Goal: Check status: Check status

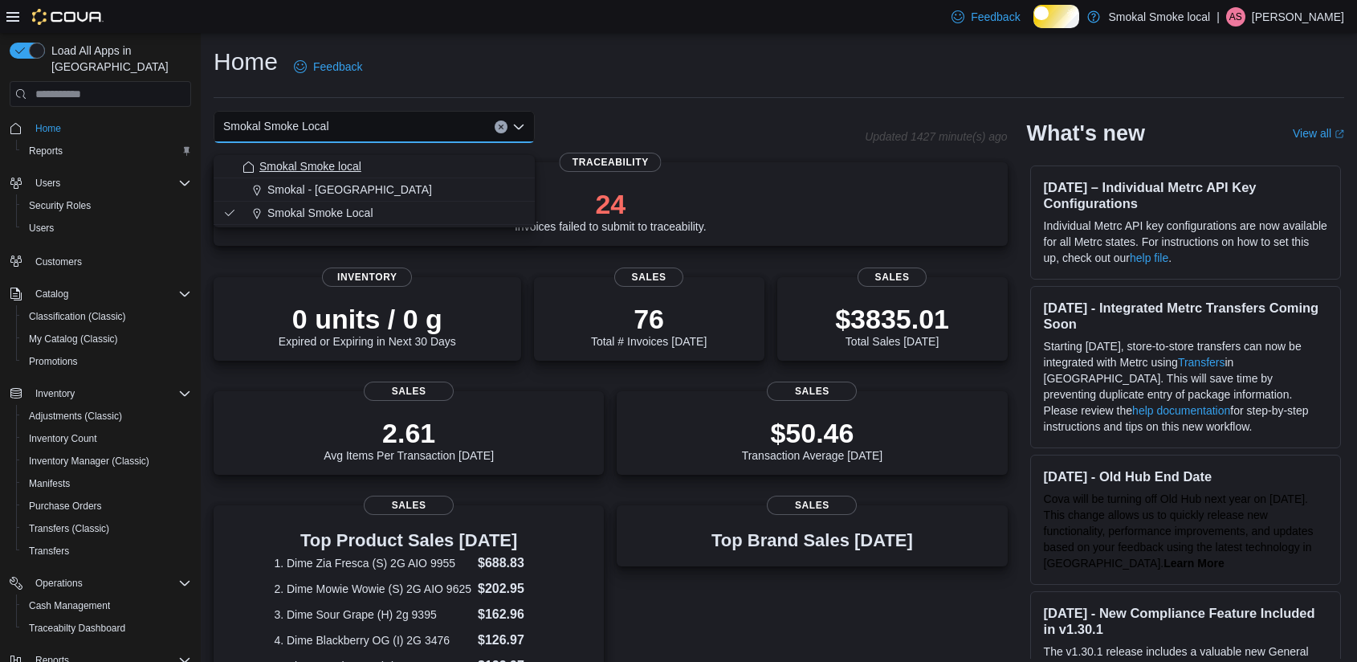
scroll to position [50, 0]
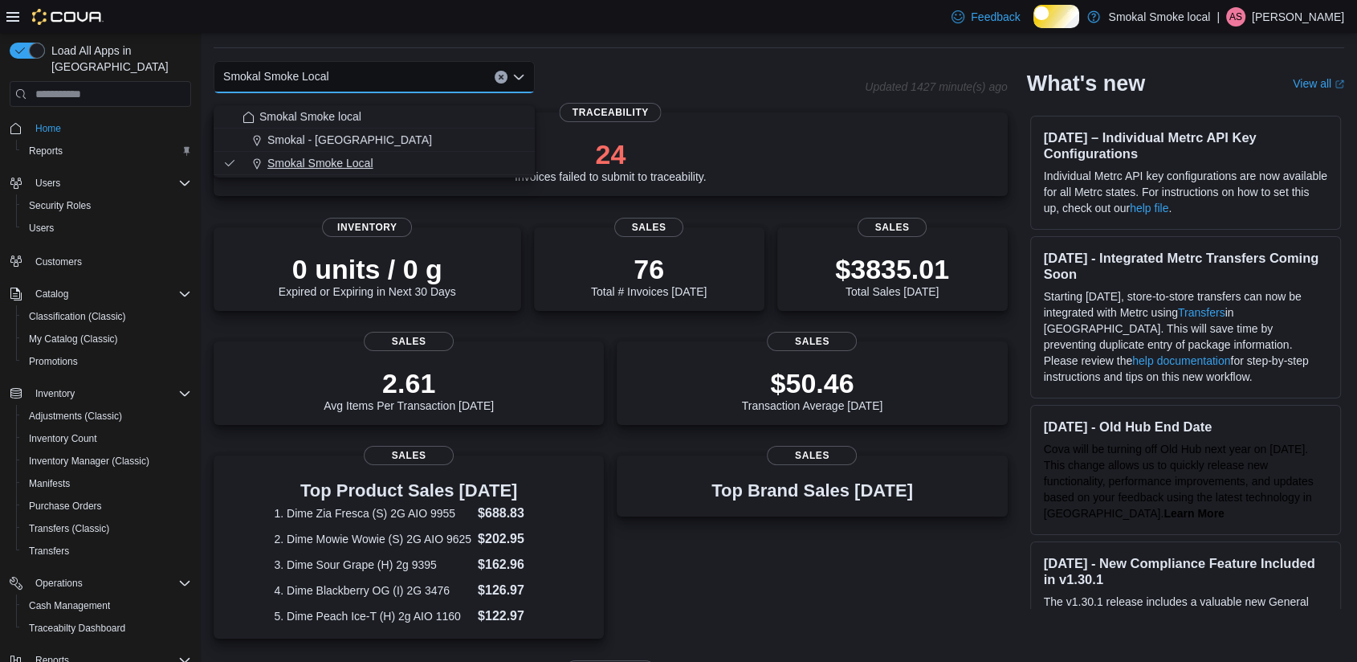
click at [347, 160] on span "Smokal Smoke Local" at bounding box center [320, 163] width 106 height 16
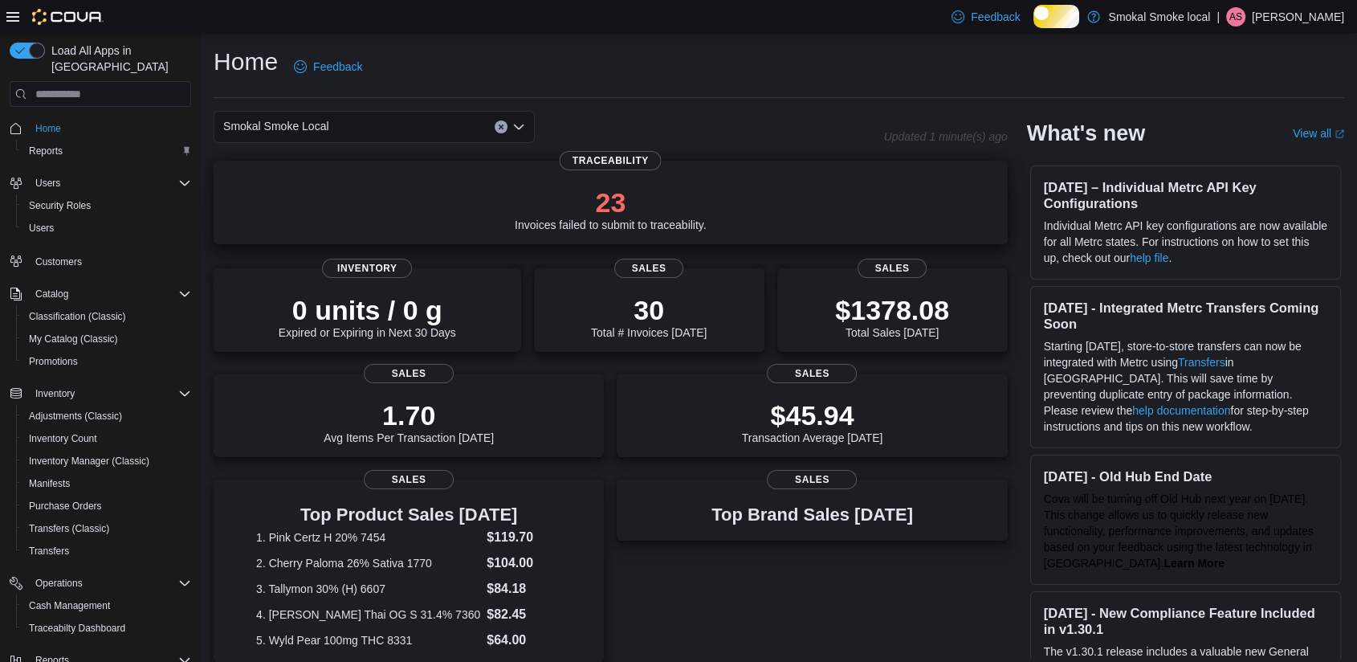
click at [606, 212] on p "23" at bounding box center [611, 202] width 192 height 32
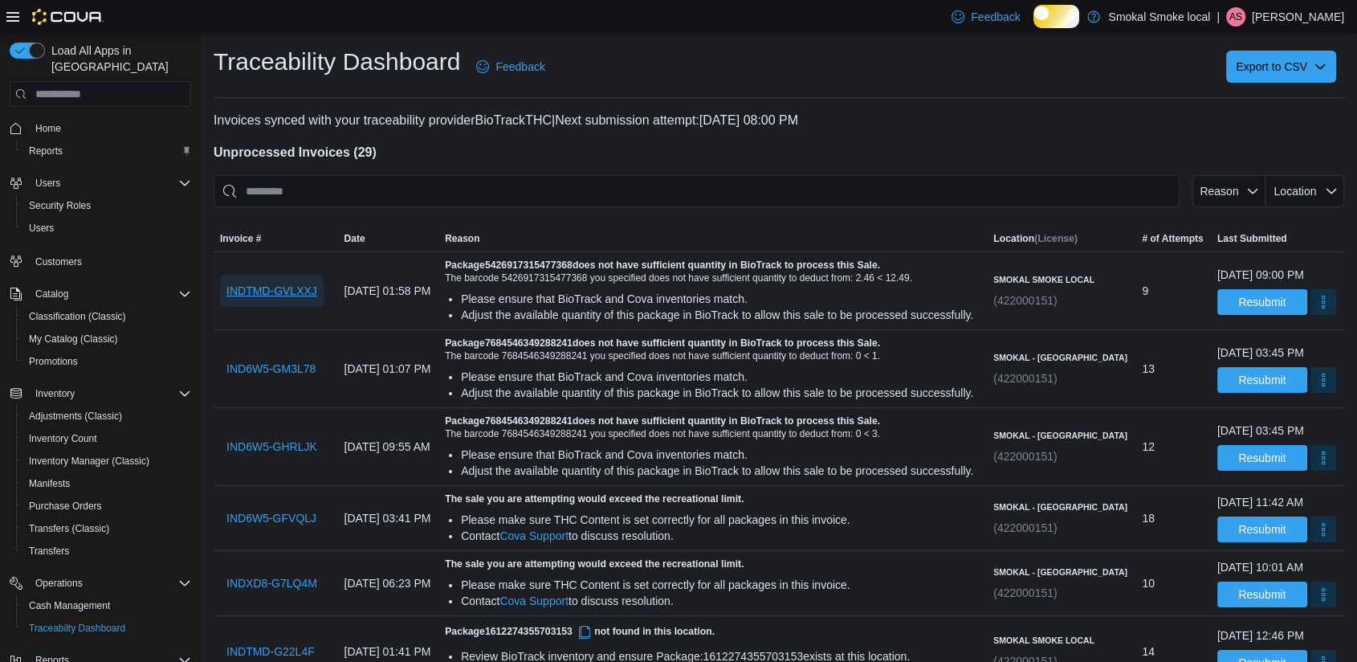
click at [317, 299] on span "INDTMD-GVLXXJ" at bounding box center [271, 291] width 91 height 16
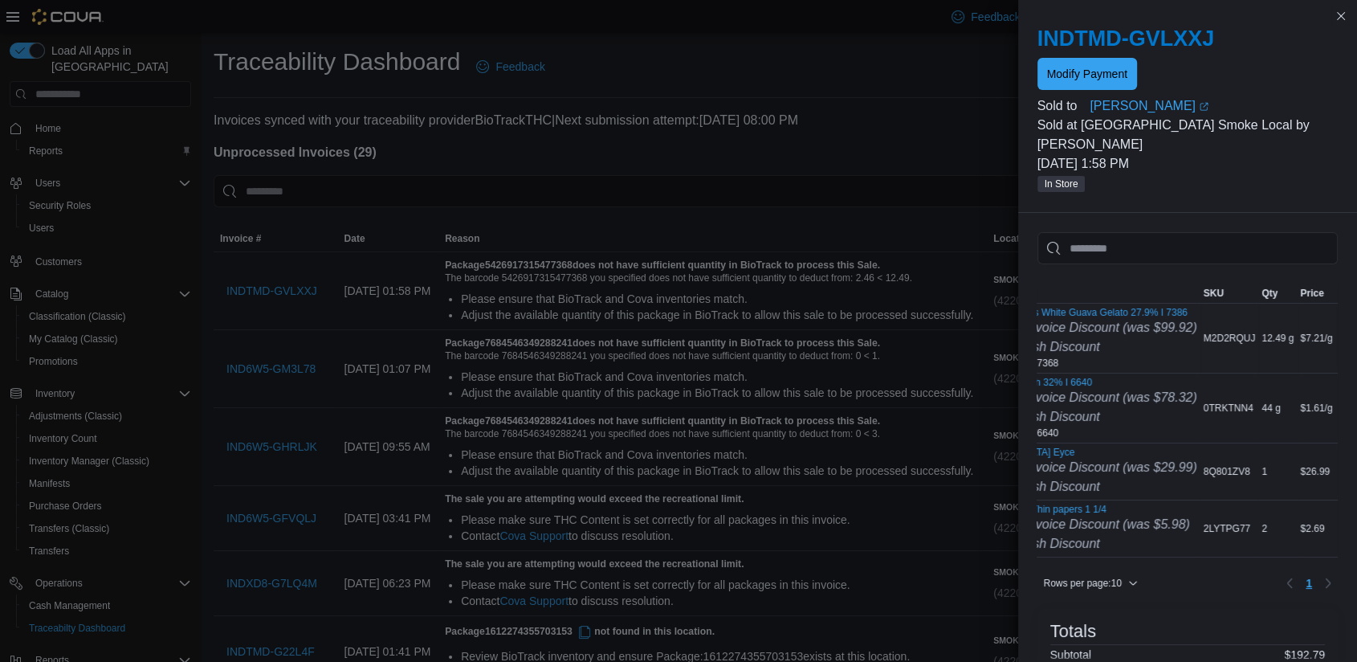
scroll to position [0, 67]
